Goal: Information Seeking & Learning: Learn about a topic

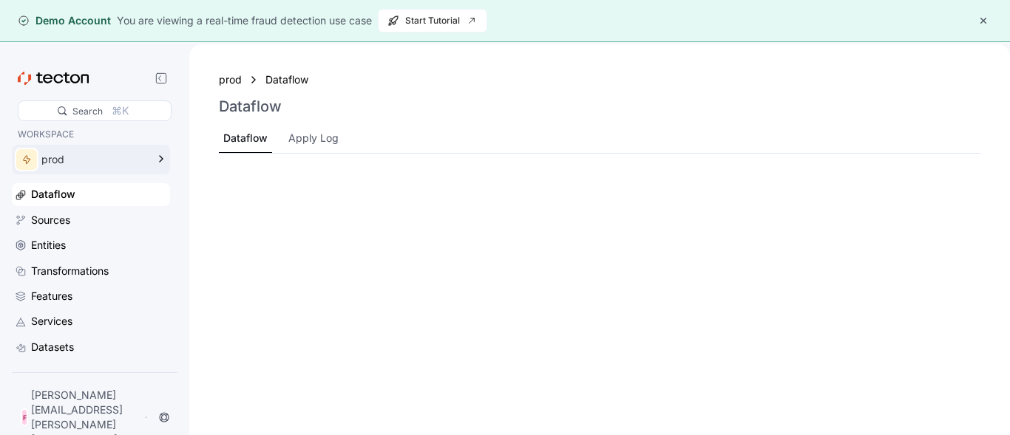
click at [64, 161] on div "prod" at bounding box center [93, 160] width 105 height 10
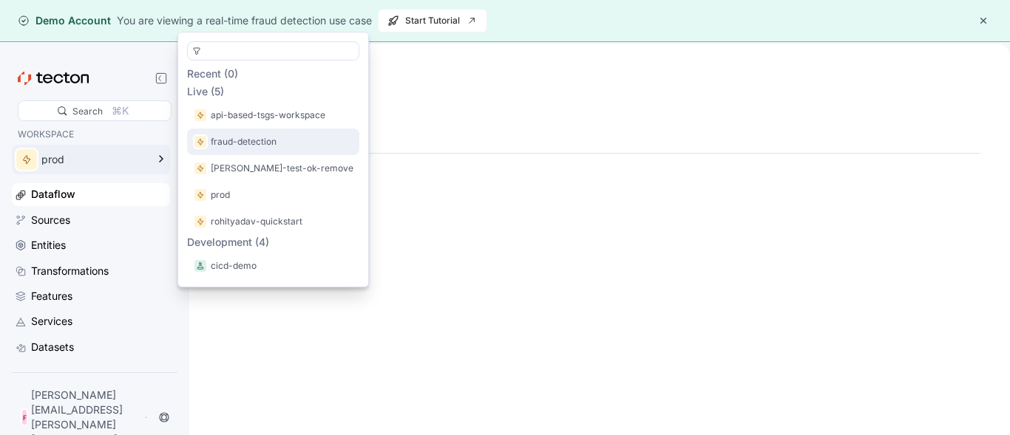
click at [241, 140] on p "fraud-detection" at bounding box center [244, 142] width 66 height 15
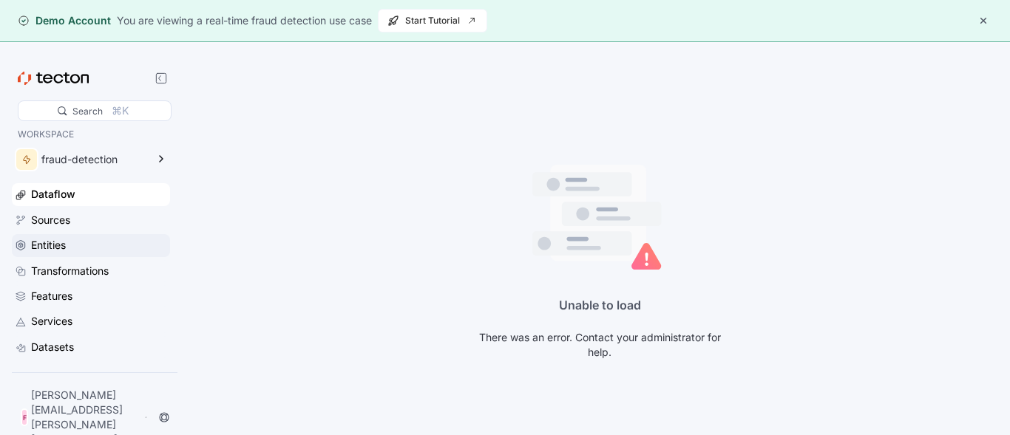
click at [58, 254] on div "Entities" at bounding box center [48, 245] width 35 height 16
click at [64, 294] on div "Features" at bounding box center [51, 296] width 41 height 16
click at [78, 207] on div "Dataflow Sources Entities Transformations Features Services Datasets Permissions" at bounding box center [91, 283] width 158 height 200
click at [68, 197] on div "Dataflow" at bounding box center [52, 194] width 43 height 16
click at [408, 18] on span "Start Tutorial" at bounding box center [432, 21] width 90 height 22
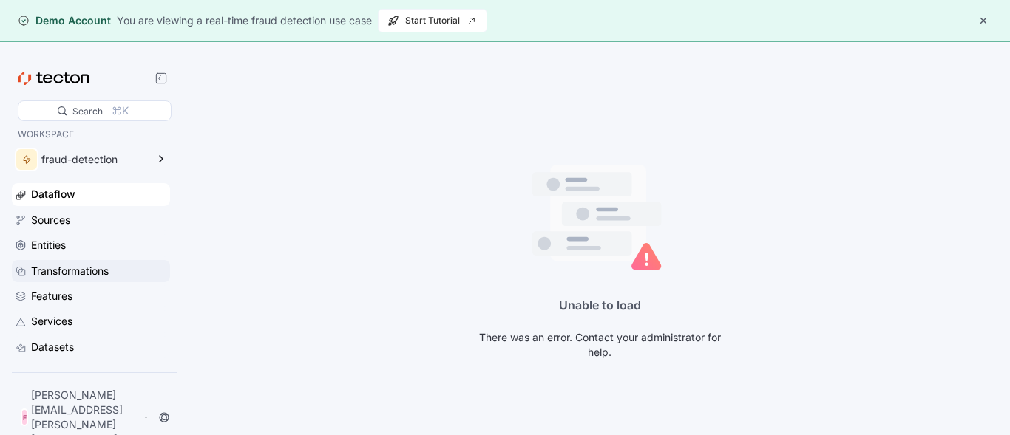
click at [72, 272] on div "Transformations" at bounding box center [70, 271] width 78 height 16
click at [70, 288] on div "Features" at bounding box center [51, 296] width 41 height 16
click at [395, 29] on span "Start Tutorial" at bounding box center [432, 21] width 90 height 22
click at [77, 311] on div "Services" at bounding box center [91, 321] width 158 height 22
click at [59, 365] on div "Permissions" at bounding box center [59, 372] width 57 height 16
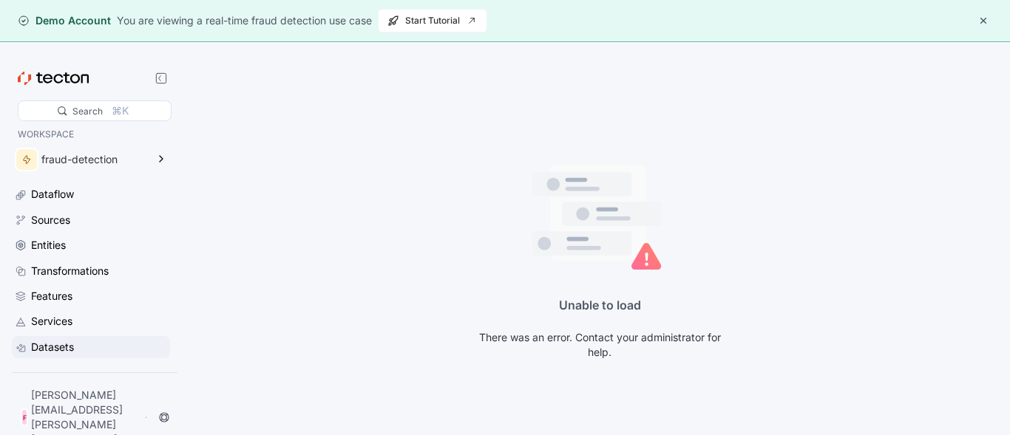
click at [67, 343] on div "Datasets" at bounding box center [52, 347] width 43 height 16
click at [413, 340] on div "Unable to load There was an error. Contact your administrator for help." at bounding box center [599, 261] width 821 height 435
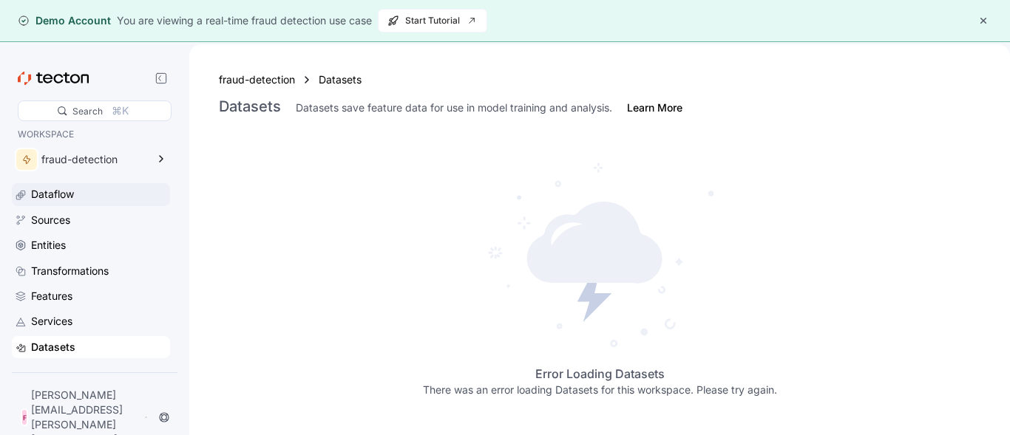
click at [47, 197] on div "Dataflow" at bounding box center [52, 194] width 43 height 16
